Goal: Register for event/course

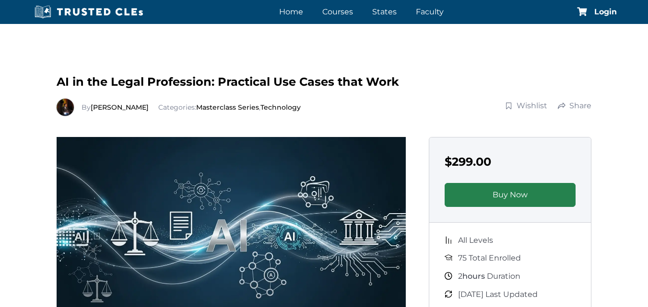
click at [493, 198] on link "Buy Now" at bounding box center [510, 195] width 131 height 24
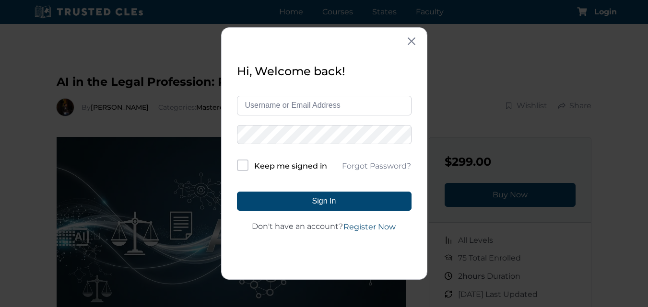
click at [283, 102] on input "text" at bounding box center [324, 105] width 175 height 19
click at [381, 230] on link "Register Now" at bounding box center [369, 228] width 53 height 12
click at [287, 104] on input "text" at bounding box center [324, 105] width 175 height 19
type input "[EMAIL_ADDRESS][DOMAIN_NAME]"
click at [237, 192] on button "Sign In" at bounding box center [324, 201] width 175 height 19
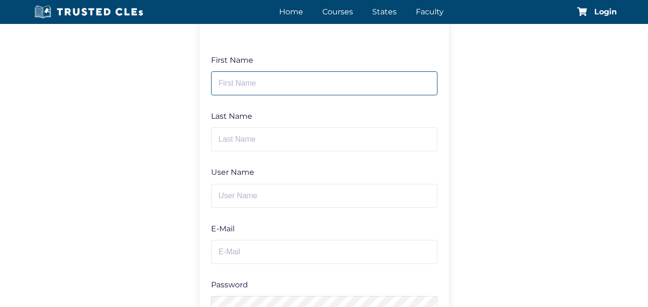
click at [254, 75] on input "text" at bounding box center [324, 83] width 226 height 24
type input "[PERSON_NAME]"
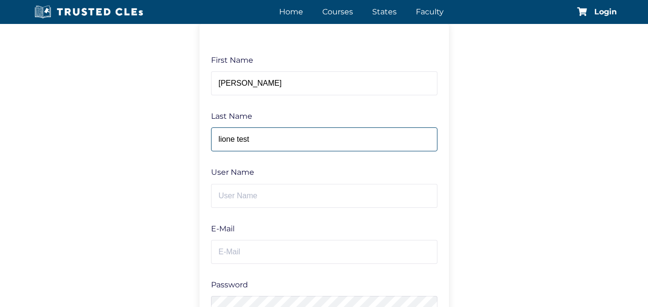
type input "lione test"
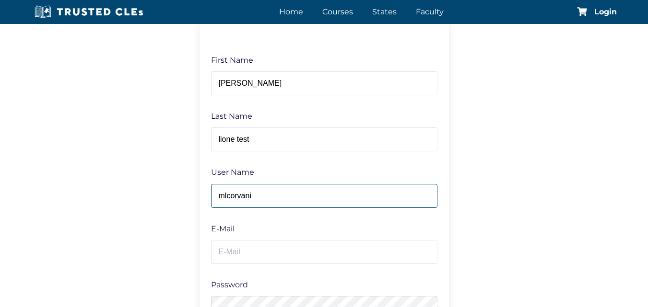
type input "mlcorvan"
type input "mlione321"
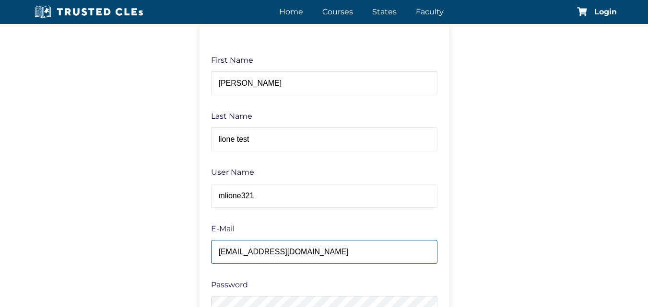
type input "[EMAIL_ADDRESS][DOMAIN_NAME]"
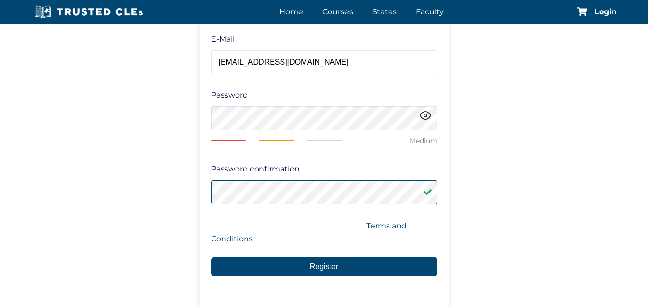
scroll to position [245, 0]
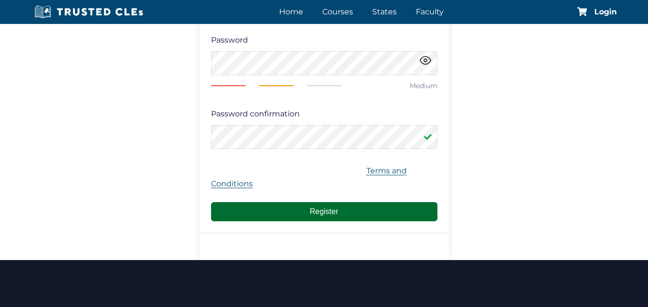
click at [331, 207] on button "Register" at bounding box center [324, 211] width 226 height 19
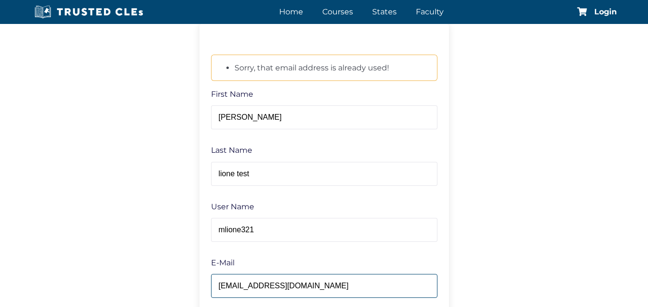
drag, startPoint x: 336, startPoint y: 186, endPoint x: 273, endPoint y: 59, distance: 141.3
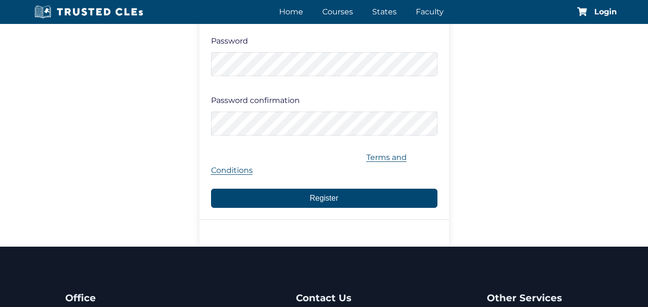
scroll to position [245, 0]
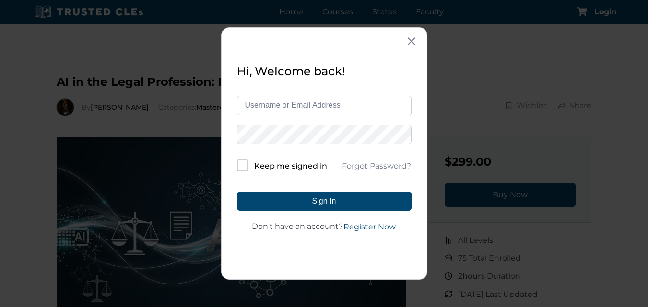
drag, startPoint x: 0, startPoint y: 0, endPoint x: 287, endPoint y: 104, distance: 305.1
click at [287, 104] on input "text" at bounding box center [324, 105] width 175 height 19
type input "mlcorvani@gmail.com"
click at [237, 192] on button "Sign In" at bounding box center [324, 201] width 175 height 19
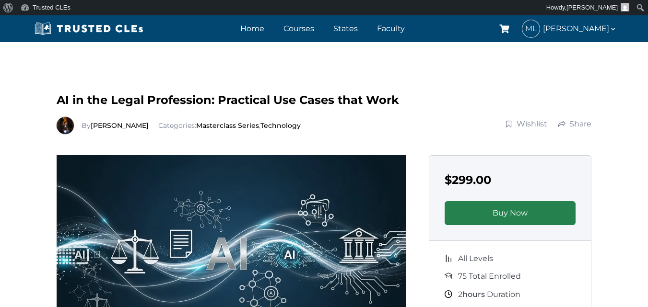
click at [490, 205] on link "Buy Now" at bounding box center [510, 213] width 131 height 24
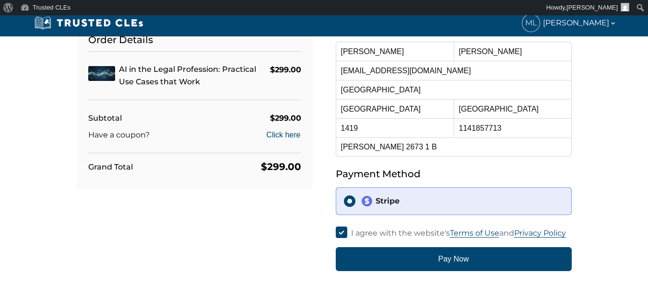
scroll to position [96, 0]
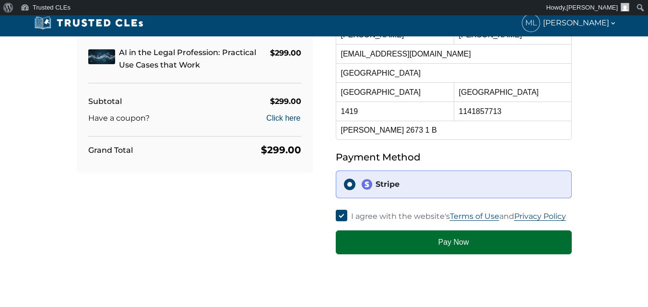
click at [377, 251] on button "Pay Now" at bounding box center [454, 243] width 236 height 24
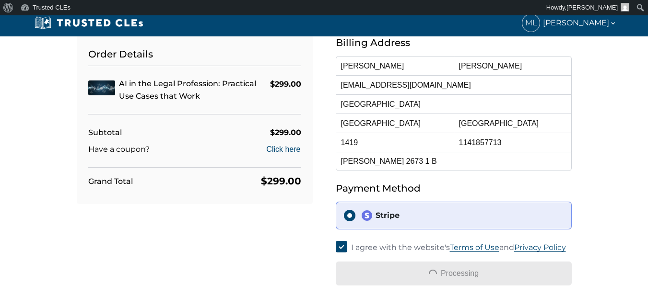
scroll to position [48, 0]
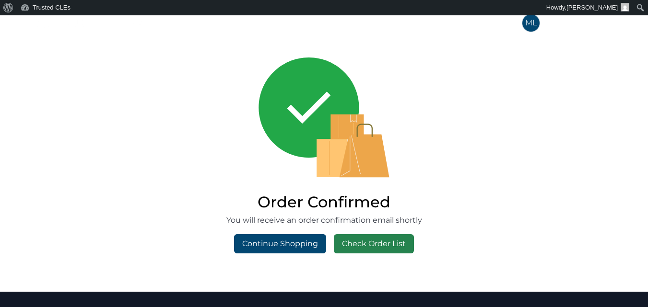
click at [356, 247] on link "Check Order List" at bounding box center [374, 244] width 80 height 19
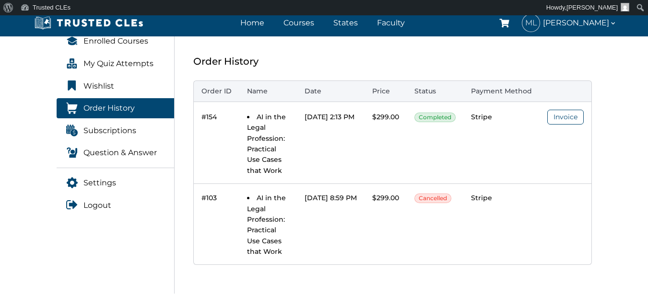
scroll to position [0, 36]
drag, startPoint x: 295, startPoint y: 169, endPoint x: 364, endPoint y: 168, distance: 69.1
click at [574, 120] on link "Invoice" at bounding box center [565, 117] width 36 height 15
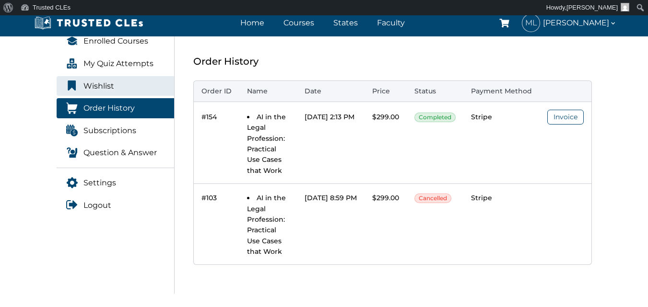
drag, startPoint x: 346, startPoint y: 151, endPoint x: 117, endPoint y: 90, distance: 237.6
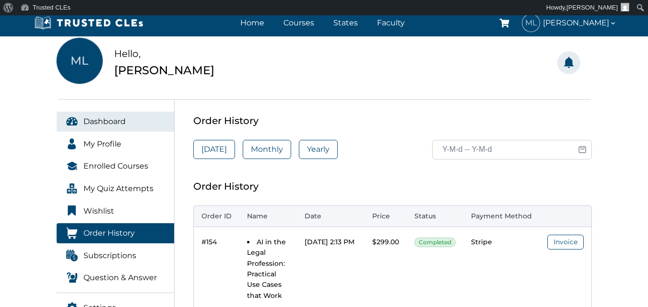
scroll to position [48, 0]
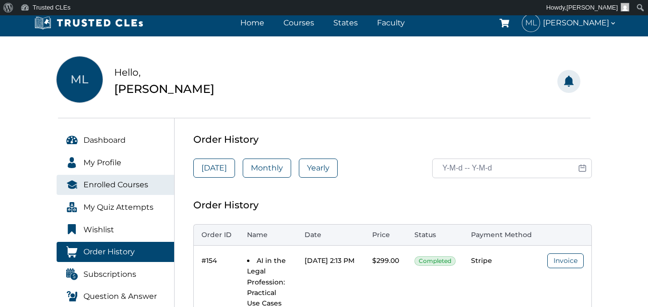
click at [126, 190] on span "Enrolled Courses" at bounding box center [115, 185] width 65 height 12
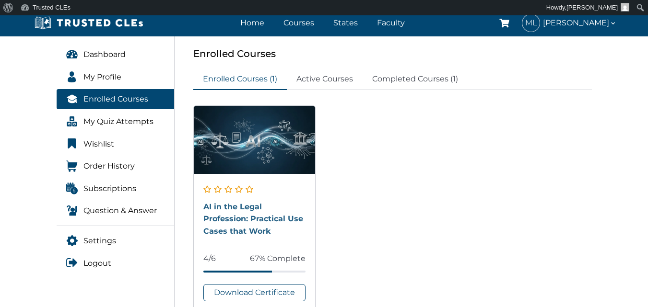
scroll to position [144, 0]
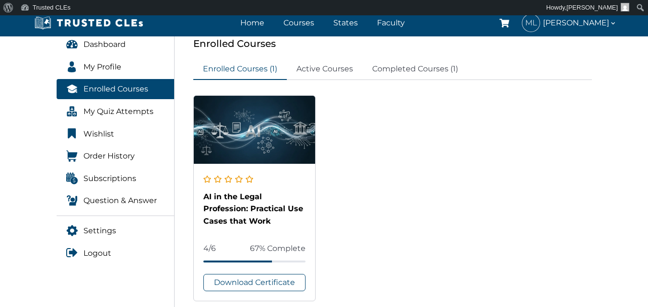
click at [243, 213] on div "AI in the Legal Profession: Practical Use Cases that Work" at bounding box center [254, 209] width 103 height 37
click at [242, 206] on link "AI in the Legal Profession: Practical Use Cases that Work" at bounding box center [253, 209] width 100 height 34
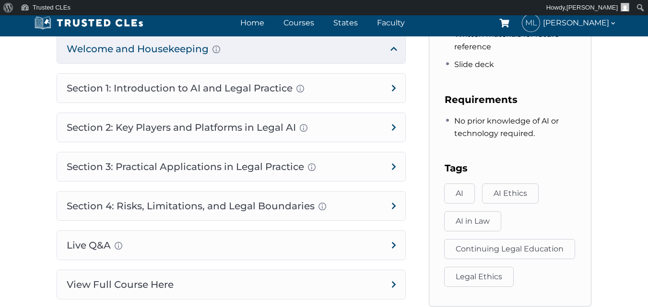
scroll to position [528, 0]
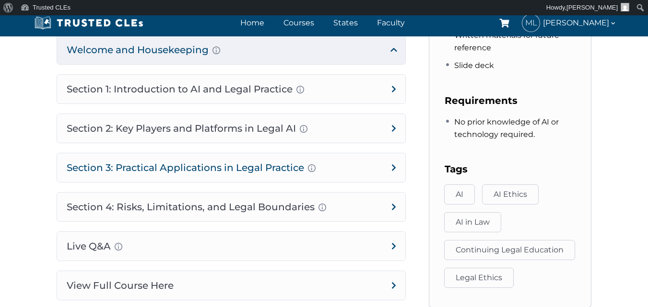
click at [184, 165] on h4 "Section 3: Practical Applications in Legal Practice Prompt Engineering Fundamen…" at bounding box center [231, 167] width 348 height 29
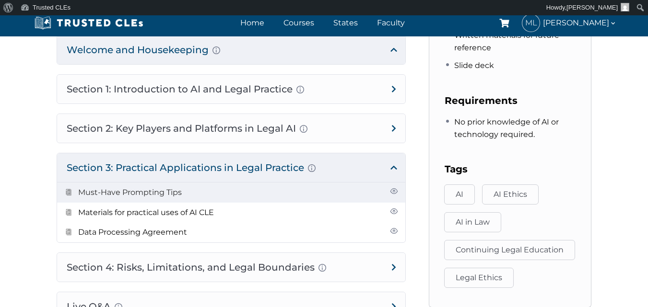
click at [134, 190] on link "Must-Have Prompting Tips" at bounding box center [130, 192] width 104 height 9
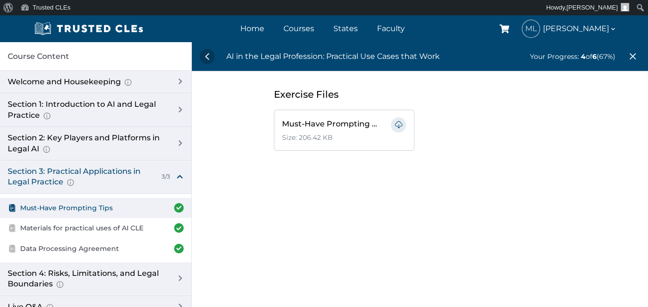
click at [168, 178] on div "3/3" at bounding box center [164, 177] width 12 height 8
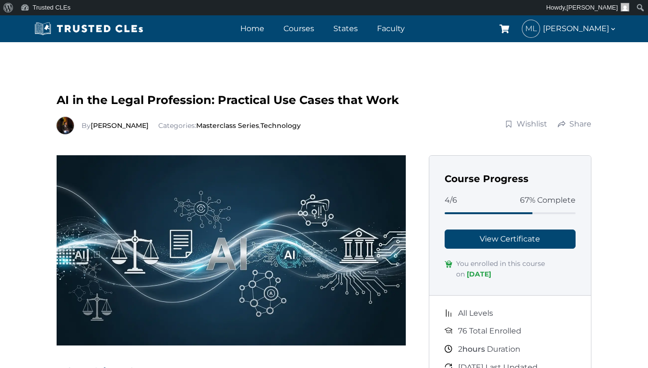
drag, startPoint x: 35, startPoint y: 209, endPoint x: 30, endPoint y: 92, distance: 116.6
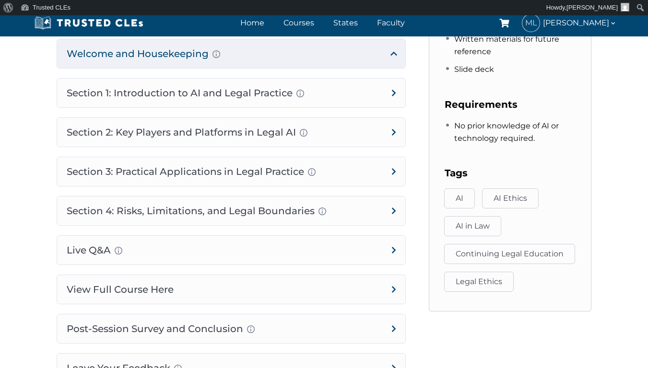
scroll to position [528, 0]
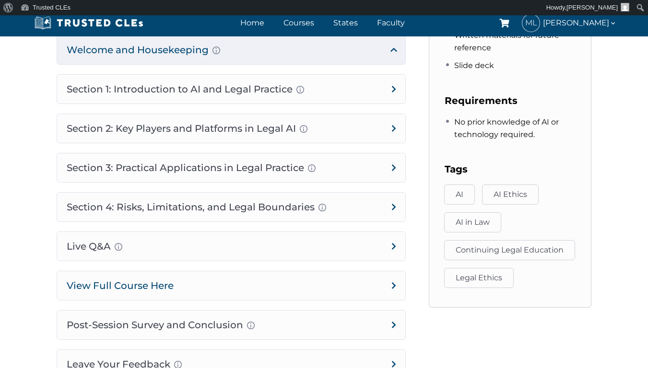
click at [227, 282] on h4 "View Full Course Here" at bounding box center [231, 285] width 348 height 29
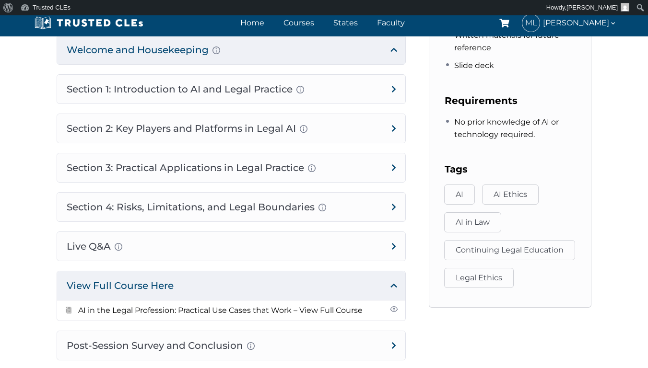
click at [447, 307] on aside "Course Progress 4/6 67% Complete View Certificate You enrolled in this course o…" at bounding box center [510, 14] width 186 height 772
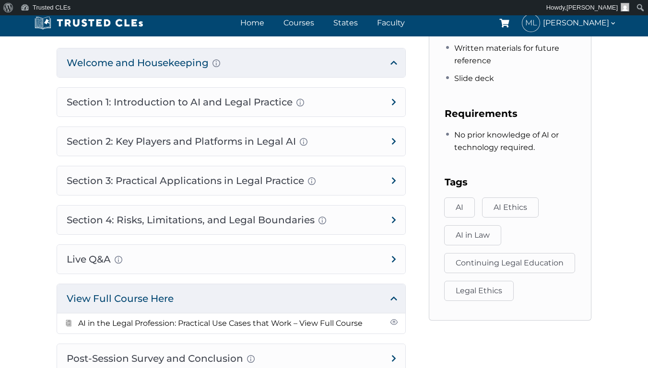
drag, startPoint x: 436, startPoint y: 324, endPoint x: 436, endPoint y: 314, distance: 10.1
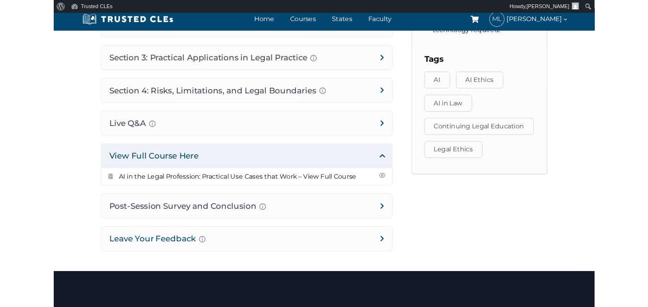
scroll to position [609, 0]
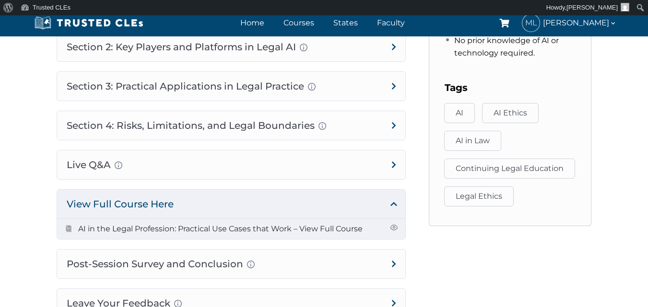
click at [261, 231] on link "AI in the Legal Profession: Practical Use Cases that Work – View Full Course" at bounding box center [220, 228] width 284 height 9
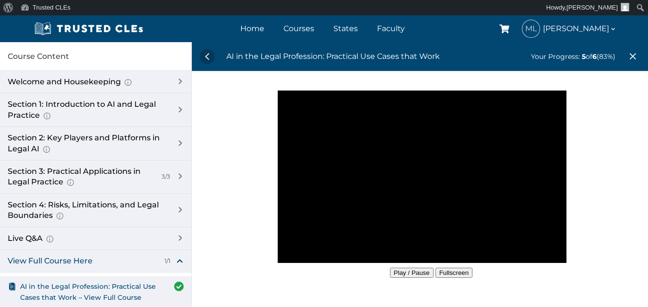
click at [244, 212] on div at bounding box center [420, 233] width 456 height 292
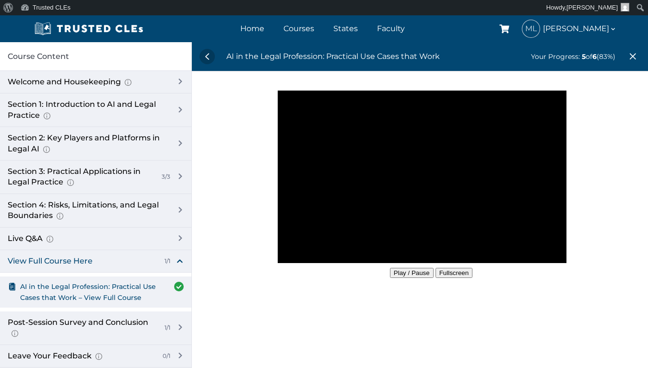
click at [246, 257] on div at bounding box center [420, 233] width 456 height 292
click at [229, 307] on div at bounding box center [420, 233] width 456 height 292
click at [454, 274] on button "Fullscreen" at bounding box center [453, 273] width 37 height 10
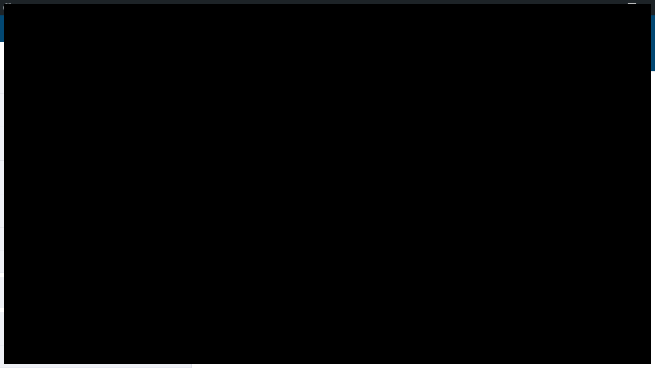
click at [311, 251] on video at bounding box center [327, 184] width 647 height 360
click at [458, 290] on video at bounding box center [327, 184] width 647 height 361
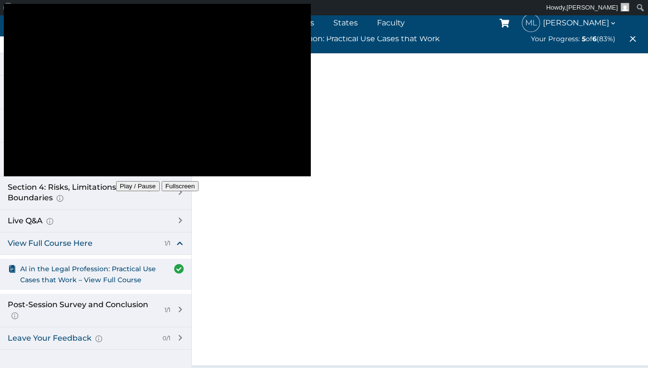
scroll to position [48, 0]
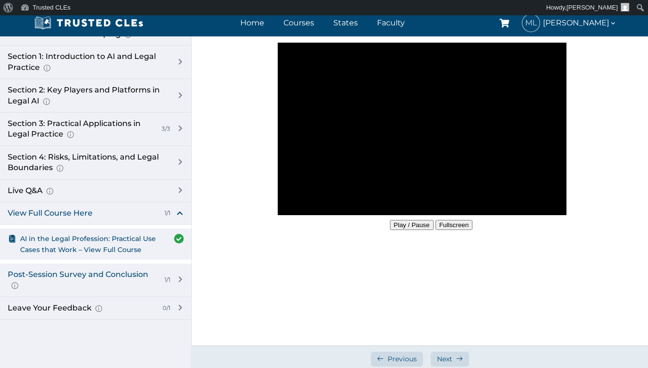
click at [153, 283] on div "Post-Session Survey and Conclusion Completion instructions for survey and atten…" at bounding box center [82, 281] width 149 height 22
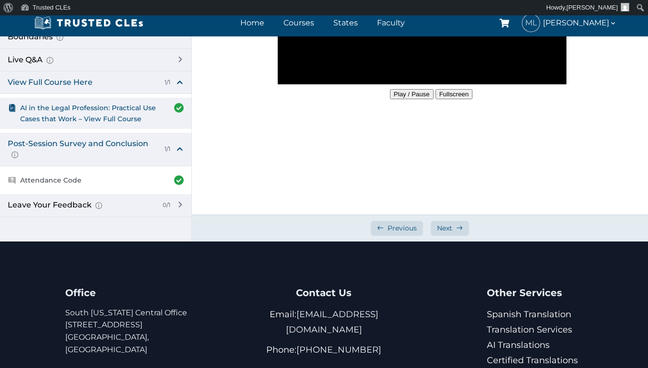
scroll to position [192, 0]
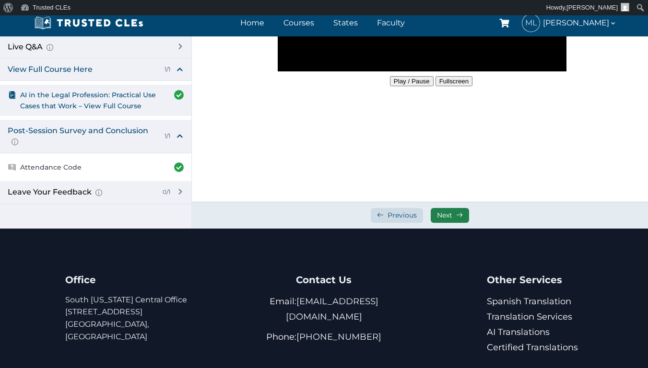
click at [439, 214] on span "Next" at bounding box center [444, 215] width 15 height 9
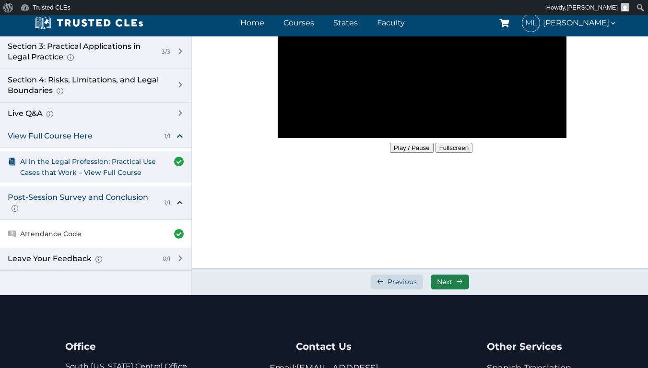
scroll to position [0, 0]
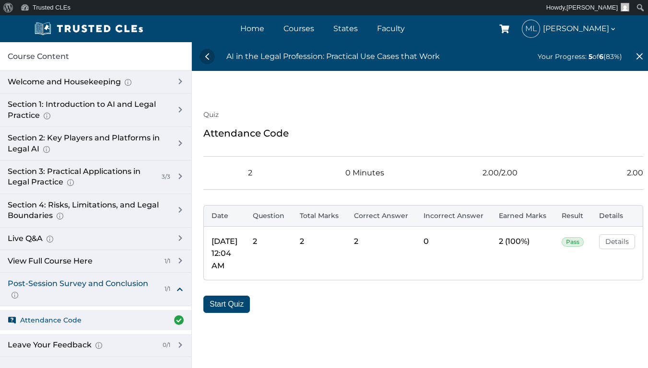
drag, startPoint x: 356, startPoint y: 256, endPoint x: 458, endPoint y: 256, distance: 102.1
click at [229, 310] on button "Start Quiz" at bounding box center [226, 304] width 47 height 17
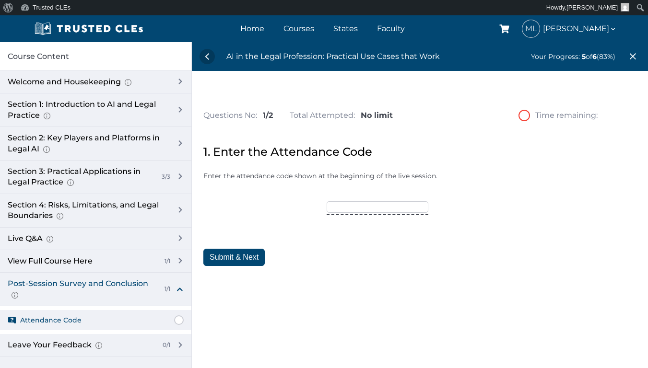
click at [351, 286] on div "Questions No: 1 /2 Total Attempted: No limit Time remaining: No Limit Reattempt…" at bounding box center [420, 188] width 456 height 234
click at [352, 285] on div "Questions No: 1 /2 Total Attempted: No limit Time remaining: No Limit Reattempt…" at bounding box center [420, 188] width 456 height 234
click at [364, 207] on input"] "text" at bounding box center [378, 207] width 102 height 12
type input"] "AICLE25"
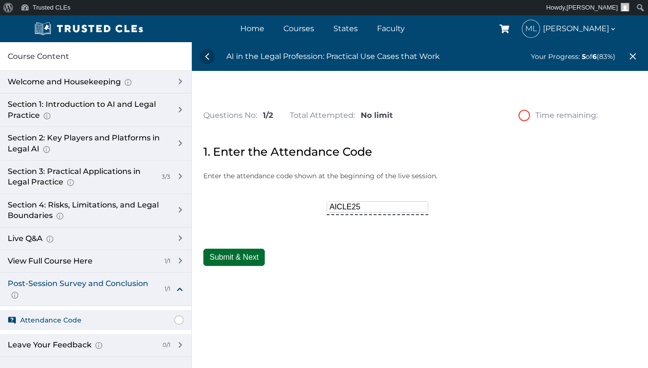
click at [231, 262] on button "Submit & Next" at bounding box center [233, 257] width 61 height 17
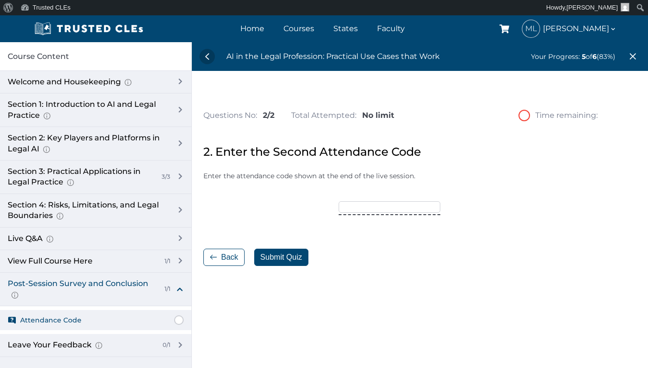
click at [323, 290] on div "Questions No: 2 /2 Total Attempted: No limit Time remaining: No Limit Reattempt…" at bounding box center [420, 188] width 456 height 234
click at [376, 206] on input"] "text" at bounding box center [390, 207] width 102 height 12
type input"] "TRUSTED09"
click at [290, 258] on button "Submit Quiz" at bounding box center [281, 257] width 54 height 17
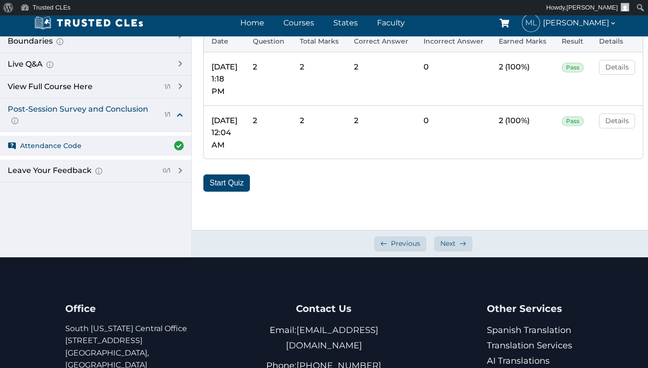
scroll to position [192, 0]
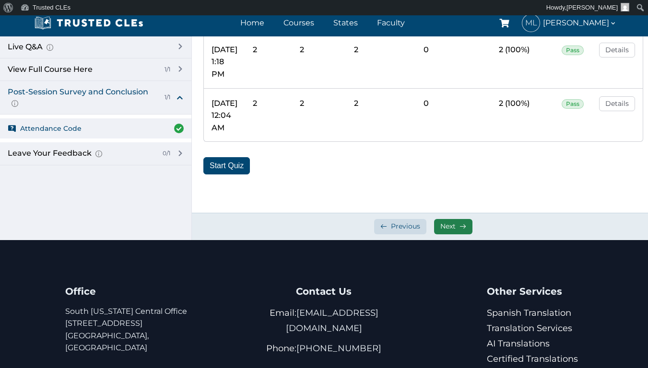
click at [466, 227] on span at bounding box center [462, 226] width 7 height 7
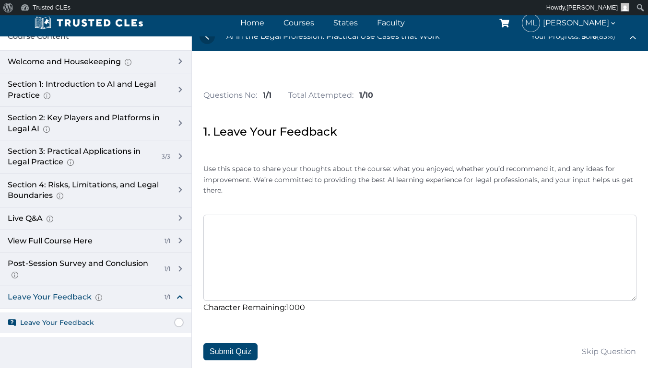
drag, startPoint x: 376, startPoint y: 179, endPoint x: 373, endPoint y: 197, distance: 18.0
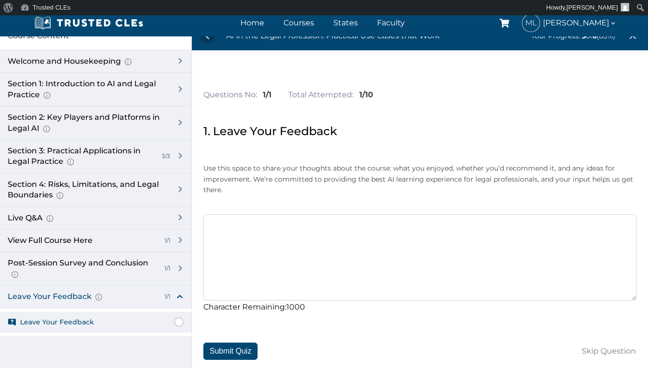
click at [353, 223] on textarea at bounding box center [419, 257] width 433 height 86
type textarea "Excelent course. Thanks!"
click at [238, 346] on button "Submit Quiz" at bounding box center [230, 351] width 54 height 17
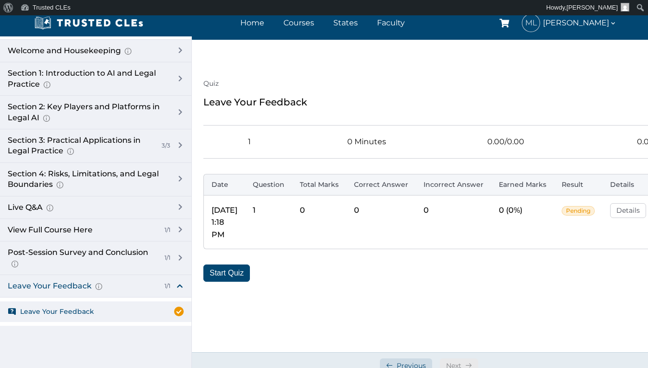
scroll to position [48, 0]
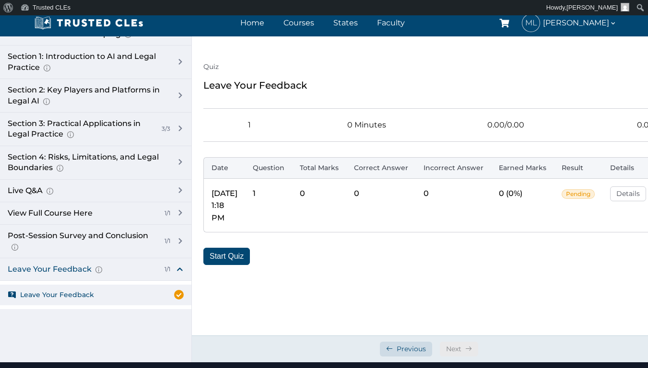
drag, startPoint x: 319, startPoint y: 296, endPoint x: 377, endPoint y: 298, distance: 57.6
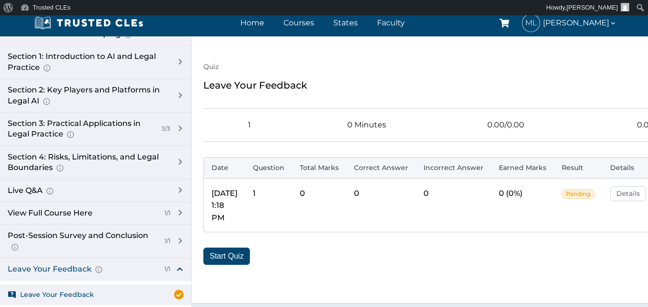
click at [197, 127] on div "Quiz Leave Your Feedback Questions: 1 Quiz Time: 0 Minutes Total Marks: 0.00/0.…" at bounding box center [429, 163] width 474 height 281
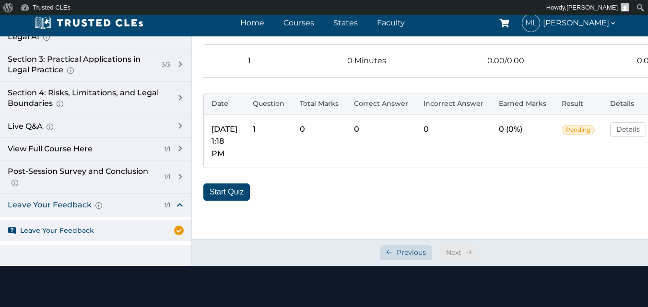
drag, startPoint x: 344, startPoint y: 186, endPoint x: 352, endPoint y: 138, distance: 48.2
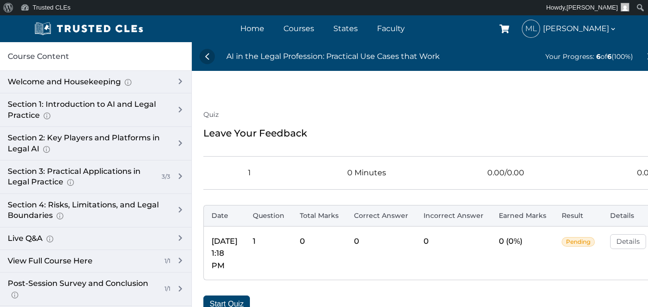
click at [545, 58] on span "Your Progress:" at bounding box center [569, 56] width 49 height 9
drag, startPoint x: 547, startPoint y: 57, endPoint x: 625, endPoint y: 55, distance: 78.2
click at [625, 55] on div "Your Progress: 6 of 6 (100%)" at bounding box center [589, 56] width 88 height 11
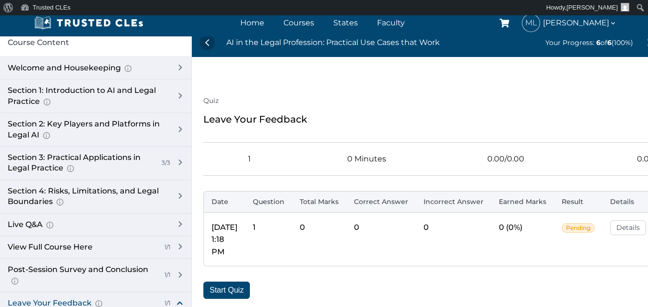
drag, startPoint x: 248, startPoint y: 103, endPoint x: 457, endPoint y: 131, distance: 210.5
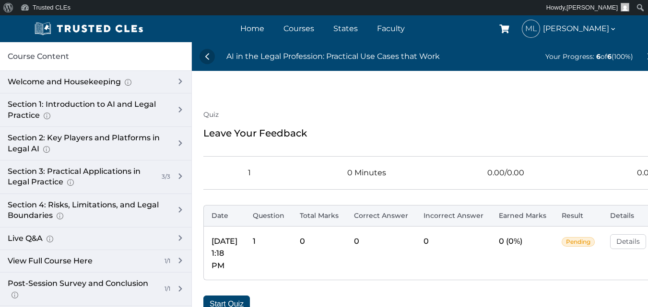
click at [333, 57] on div "AI in the Legal Profession: Practical Use Cases that Work" at bounding box center [332, 56] width 213 height 12
click at [353, 56] on div "AI in the Legal Profession: Practical Use Cases that Work" at bounding box center [332, 56] width 213 height 12
click at [205, 56] on link at bounding box center [206, 56] width 15 height 15
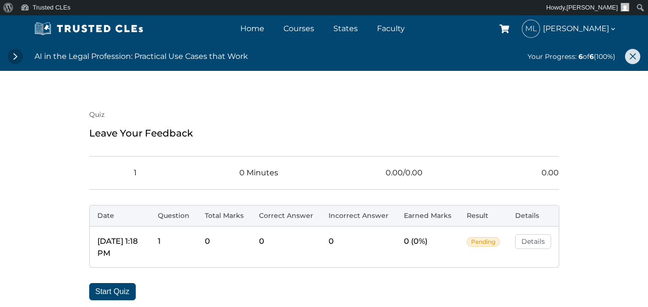
click at [629, 56] on link at bounding box center [632, 56] width 15 height 15
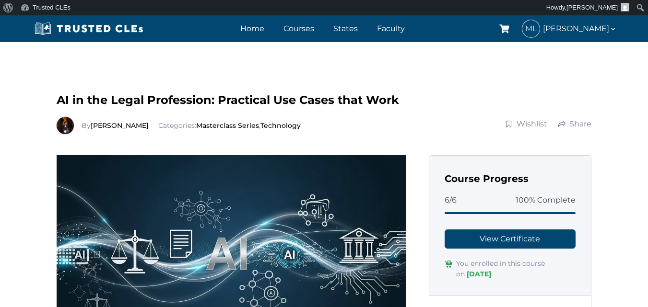
scroll to position [48, 0]
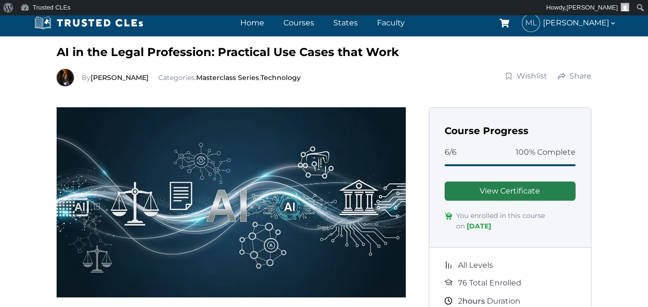
click at [483, 189] on link "View Certificate" at bounding box center [510, 191] width 131 height 19
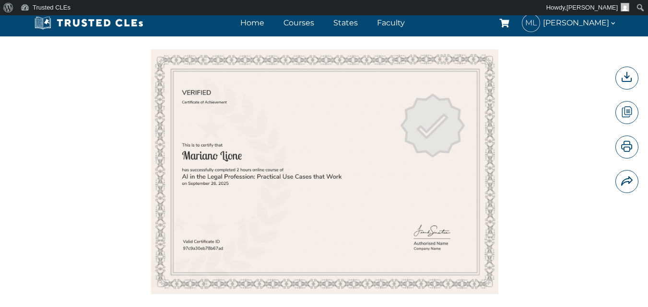
drag, startPoint x: 114, startPoint y: 119, endPoint x: 119, endPoint y: 164, distance: 44.9
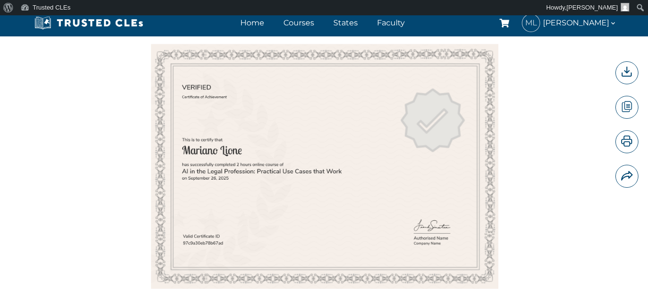
drag, startPoint x: 119, startPoint y: 164, endPoint x: 112, endPoint y: 140, distance: 25.4
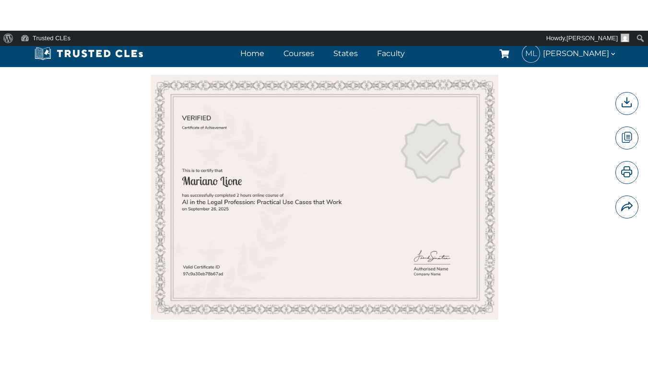
scroll to position [67, 0]
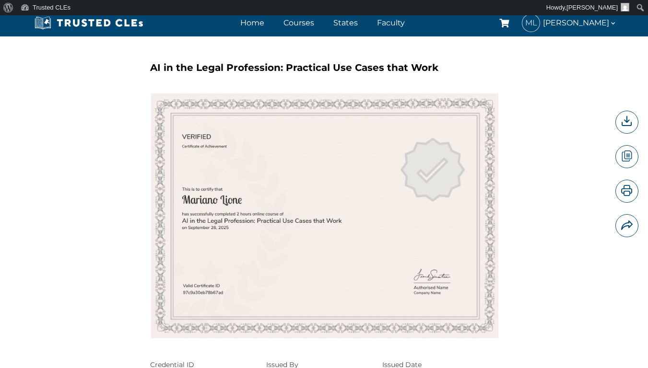
drag, startPoint x: 118, startPoint y: 193, endPoint x: 118, endPoint y: 176, distance: 17.3
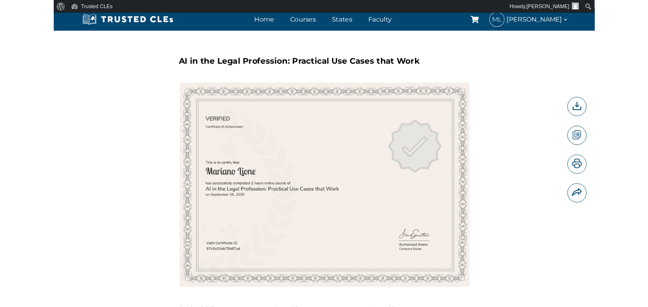
scroll to position [23, 0]
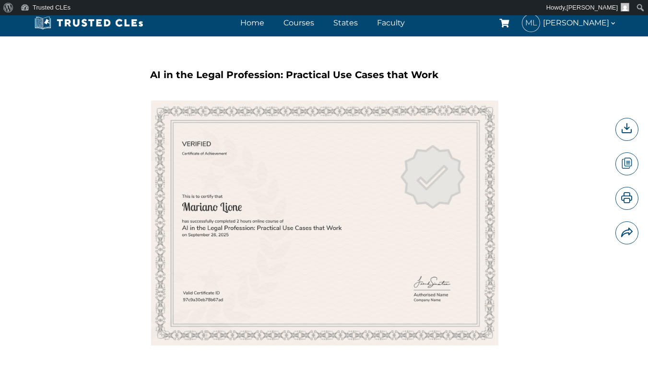
drag, startPoint x: 118, startPoint y: 176, endPoint x: 118, endPoint y: 164, distance: 11.0
